Goal: Information Seeking & Learning: Find contact information

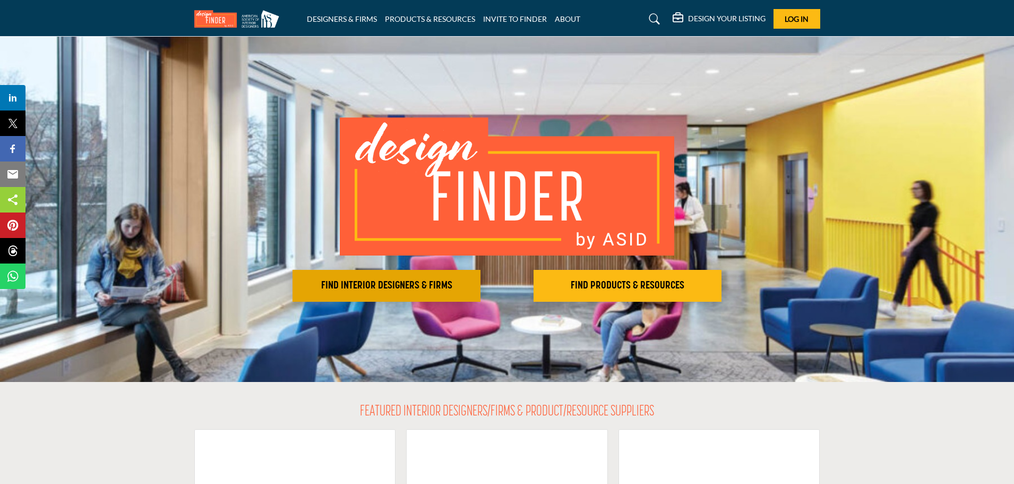
drag, startPoint x: 397, startPoint y: 286, endPoint x: 394, endPoint y: 279, distance: 7.6
click at [397, 286] on h2 "FIND INTERIOR DESIGNERS & FIRMS" at bounding box center [387, 285] width 182 height 13
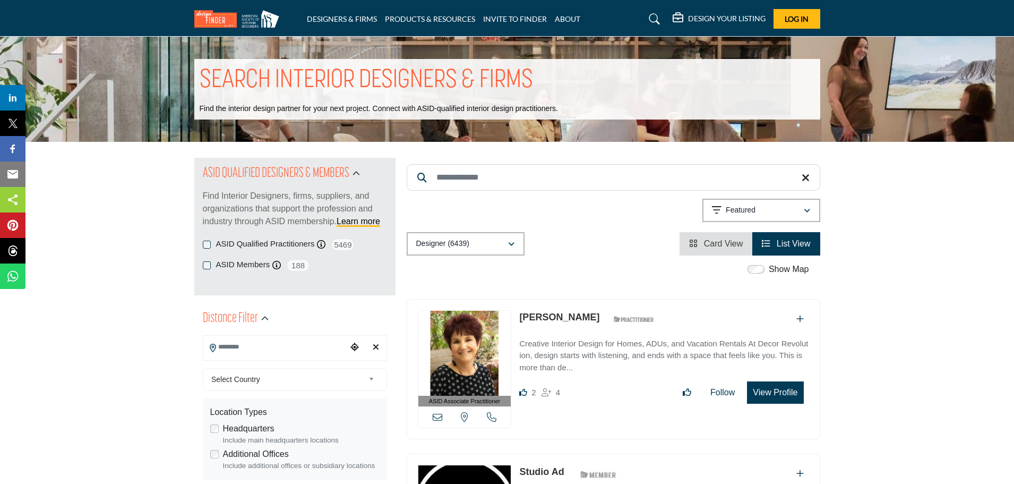
click at [304, 347] on input "Search Location" at bounding box center [274, 347] width 143 height 21
click at [280, 381] on span "Select Country" at bounding box center [287, 379] width 153 height 13
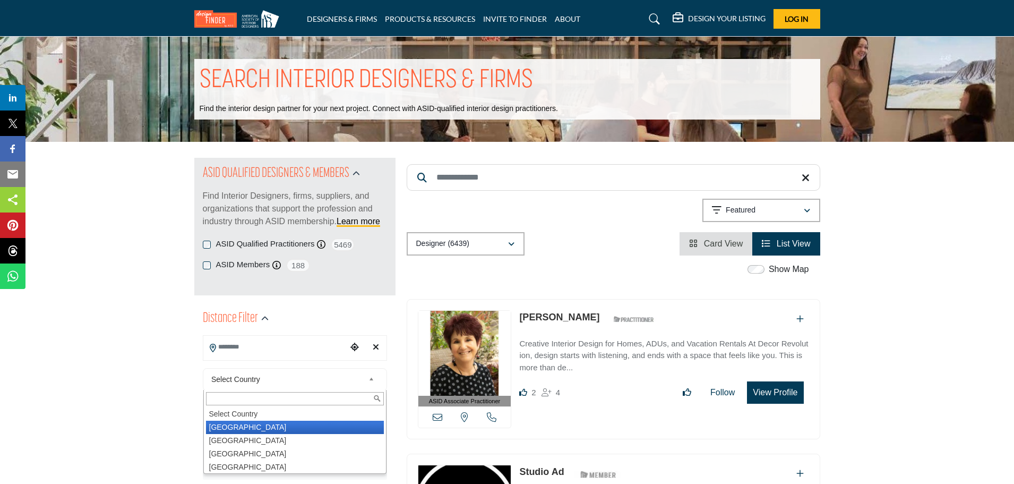
drag, startPoint x: 254, startPoint y: 426, endPoint x: 242, endPoint y: 432, distance: 13.5
click at [254, 425] on li "[GEOGRAPHIC_DATA]" at bounding box center [295, 427] width 178 height 13
type input "***"
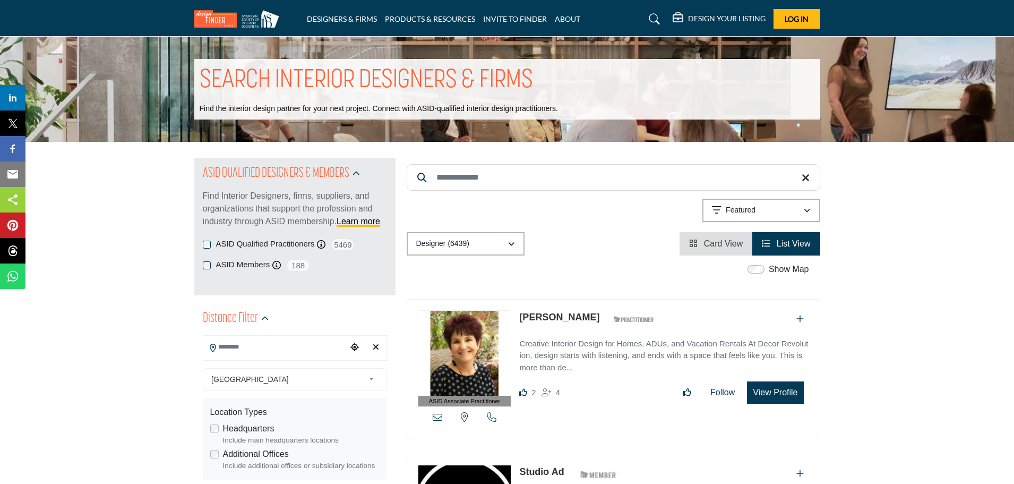
click at [233, 350] on input "Search Location" at bounding box center [274, 347] width 143 height 21
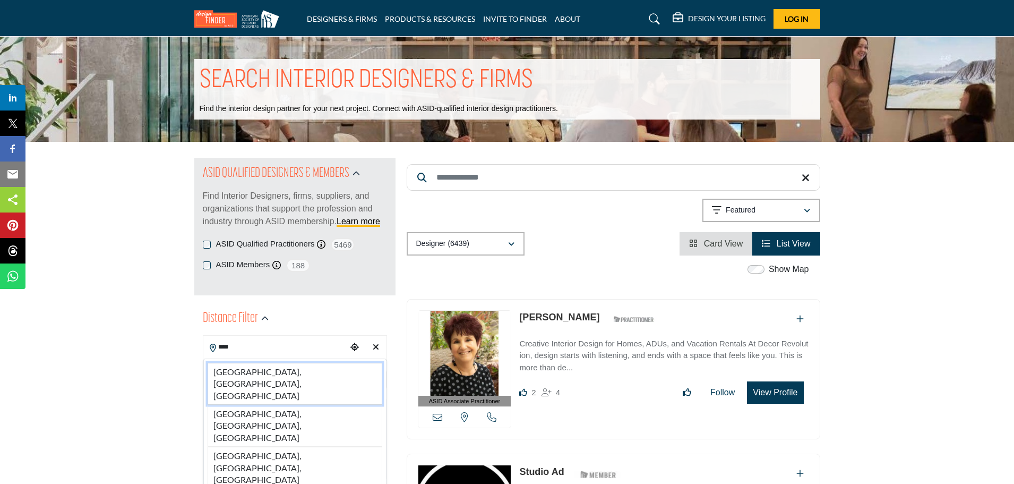
click at [282, 371] on li "[GEOGRAPHIC_DATA], [GEOGRAPHIC_DATA], [GEOGRAPHIC_DATA]" at bounding box center [295, 384] width 175 height 42
type input "**********"
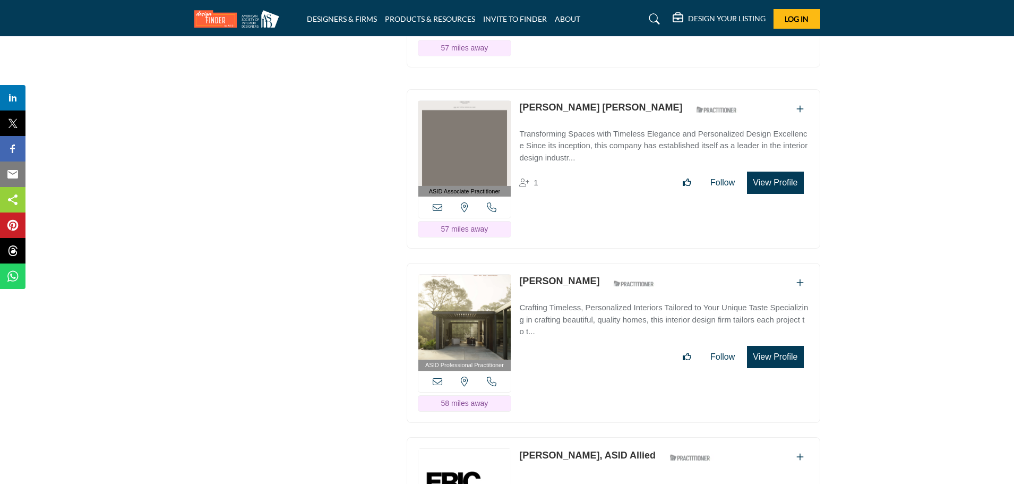
scroll to position [11143, 0]
